Goal: Transaction & Acquisition: Purchase product/service

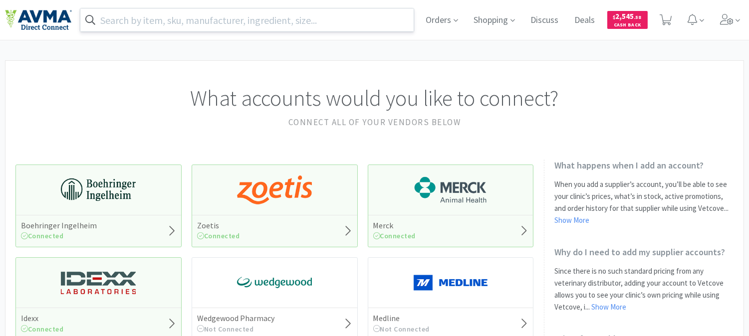
click at [175, 18] on input "text" at bounding box center [246, 19] width 333 height 23
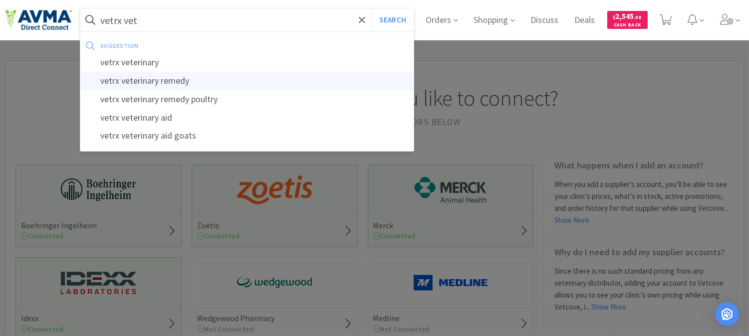
click at [145, 75] on div "vetrx veterinary remedy" at bounding box center [246, 81] width 333 height 18
type input "vetrx veterinary remedy"
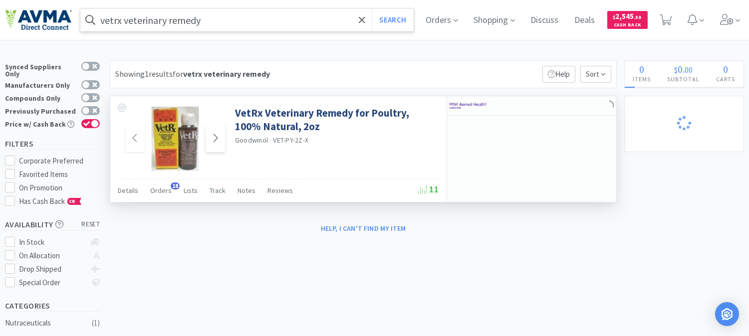
select select "10"
select select "2"
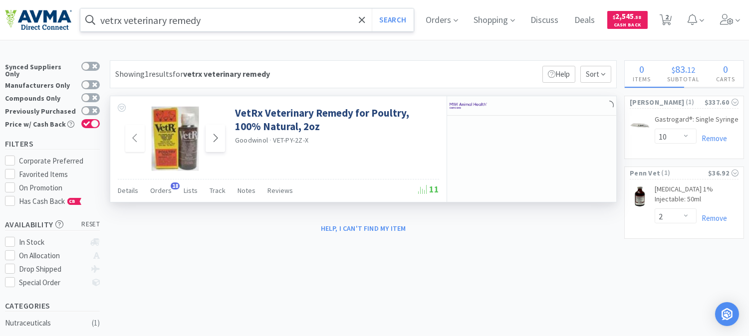
select select "1"
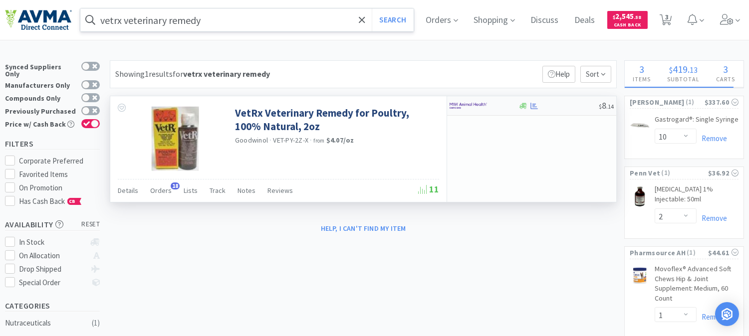
click at [466, 108] on img at bounding box center [468, 105] width 37 height 15
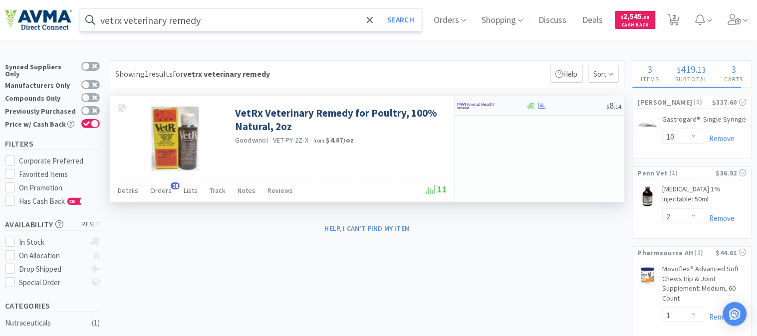
select select "12"
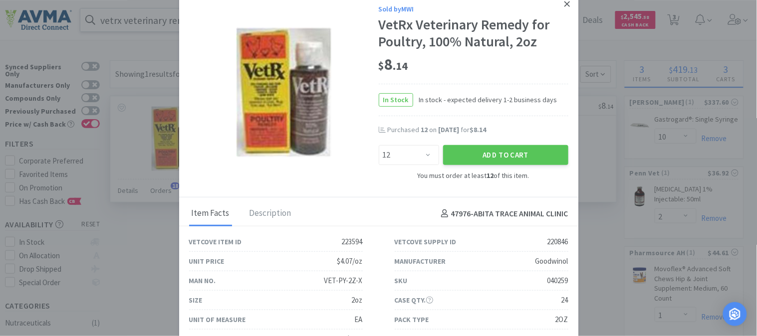
click at [565, 3] on icon at bounding box center [567, 3] width 5 height 5
